Goal: Task Accomplishment & Management: Complete application form

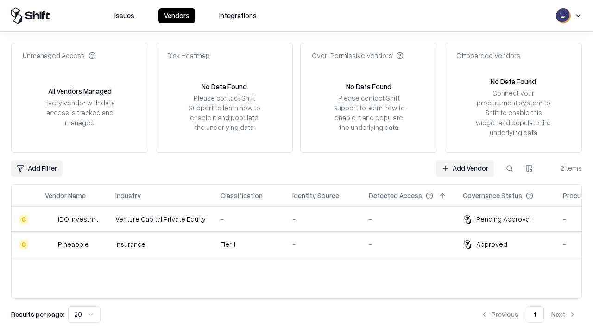
click at [465, 168] on link "Add Vendor" at bounding box center [465, 168] width 58 height 17
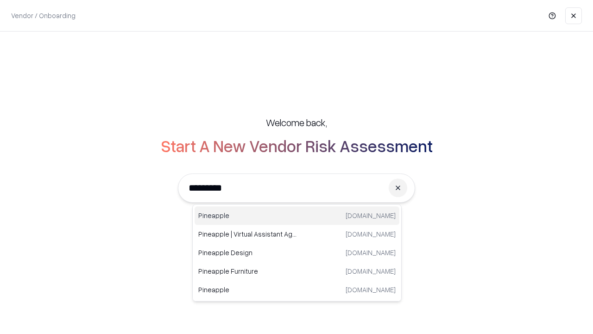
click at [297, 216] on div "Pineapple [DOMAIN_NAME]" at bounding box center [297, 215] width 205 height 19
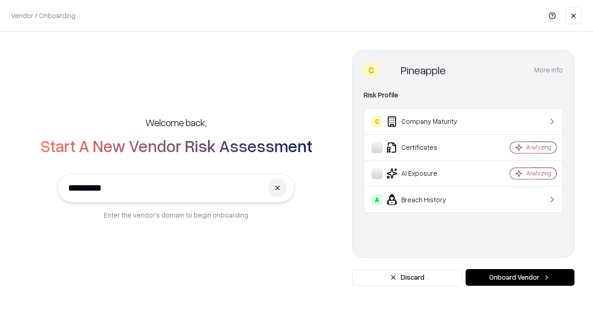
type input "*********"
click at [520, 277] on button "Onboard Vendor" at bounding box center [520, 277] width 109 height 17
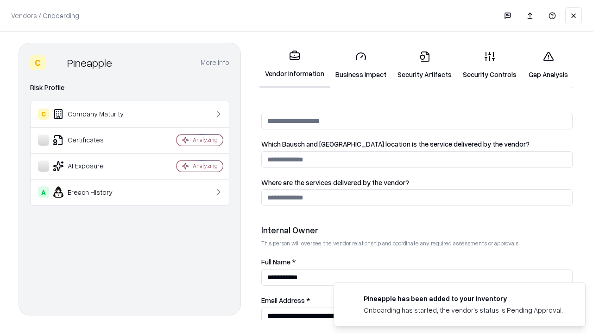
scroll to position [480, 0]
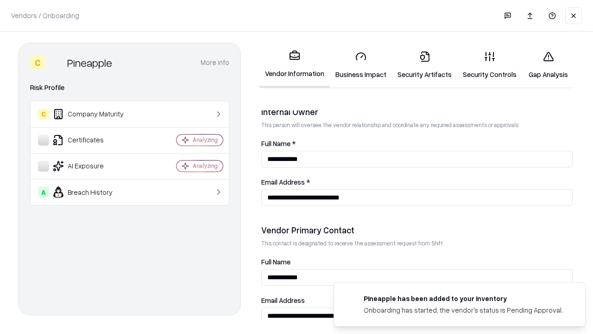
click at [361, 65] on link "Business Impact" at bounding box center [361, 65] width 62 height 43
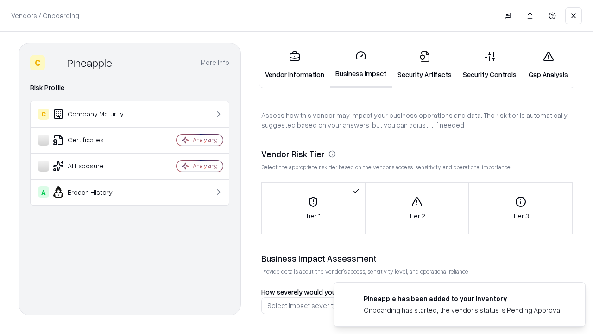
click at [425, 65] on link "Security Artifacts" at bounding box center [424, 65] width 65 height 43
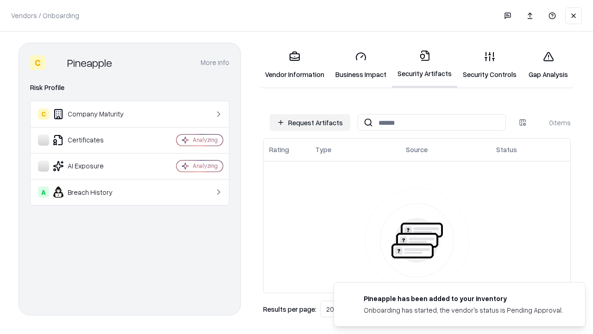
click at [310, 122] on button "Request Artifacts" at bounding box center [310, 122] width 81 height 17
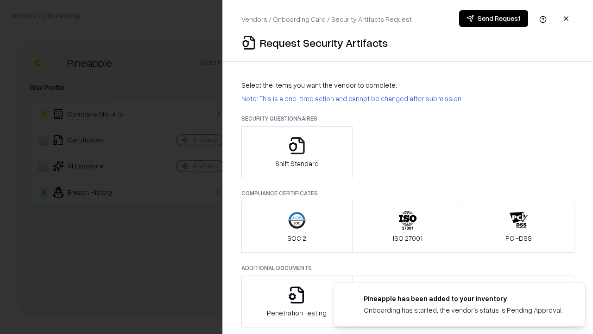
click at [297, 152] on icon "button" at bounding box center [297, 145] width 19 height 19
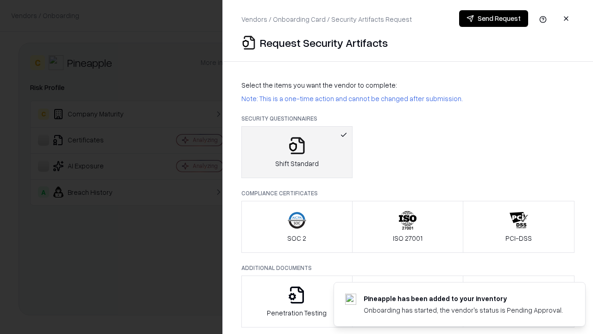
click at [494, 19] on button "Send Request" at bounding box center [493, 18] width 69 height 17
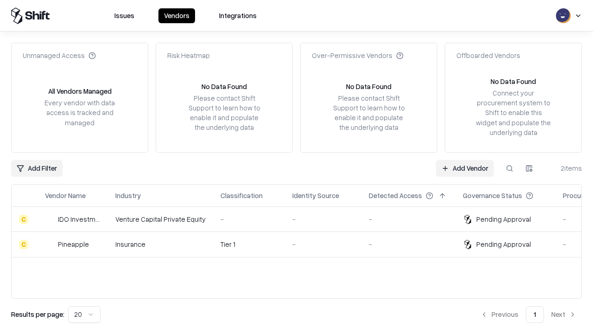
click at [465, 168] on link "Add Vendor" at bounding box center [465, 168] width 58 height 17
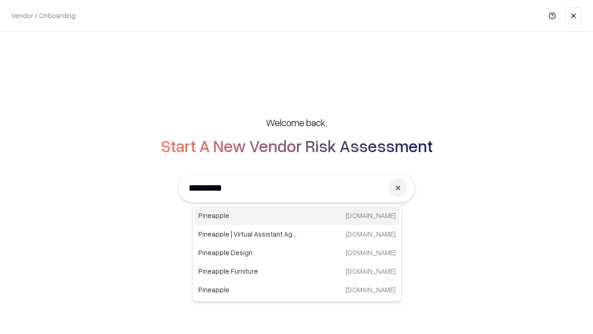
click at [297, 216] on div "Pineapple [DOMAIN_NAME]" at bounding box center [297, 215] width 205 height 19
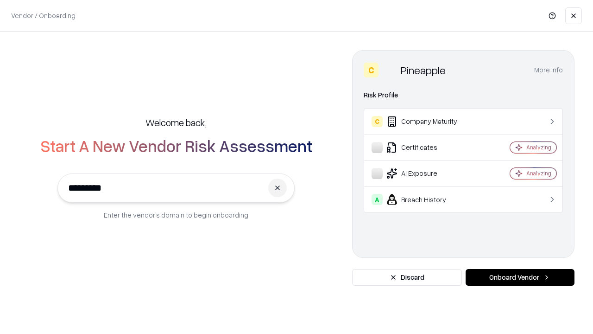
type input "*********"
click at [520, 277] on button "Onboard Vendor" at bounding box center [520, 277] width 109 height 17
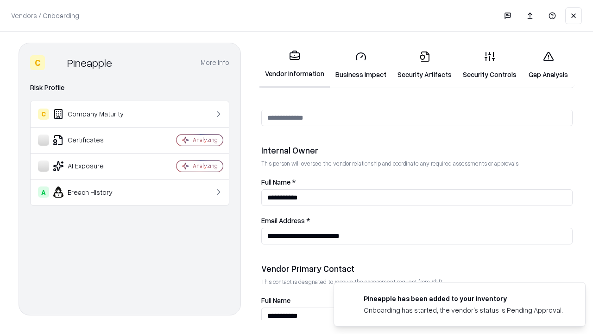
scroll to position [480, 0]
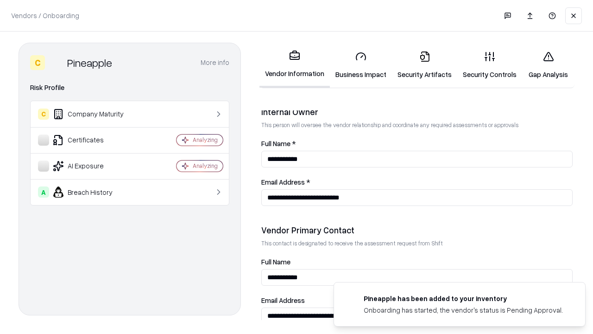
click at [548, 65] on link "Gap Analysis" at bounding box center [548, 65] width 52 height 43
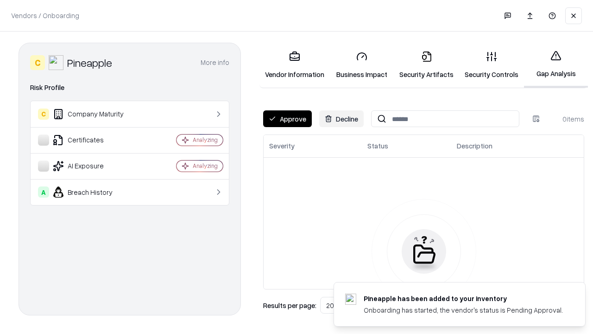
click at [287, 119] on button "Approve" at bounding box center [287, 118] width 49 height 17
